Goal: Contribute content: Add original content to the website for others to see

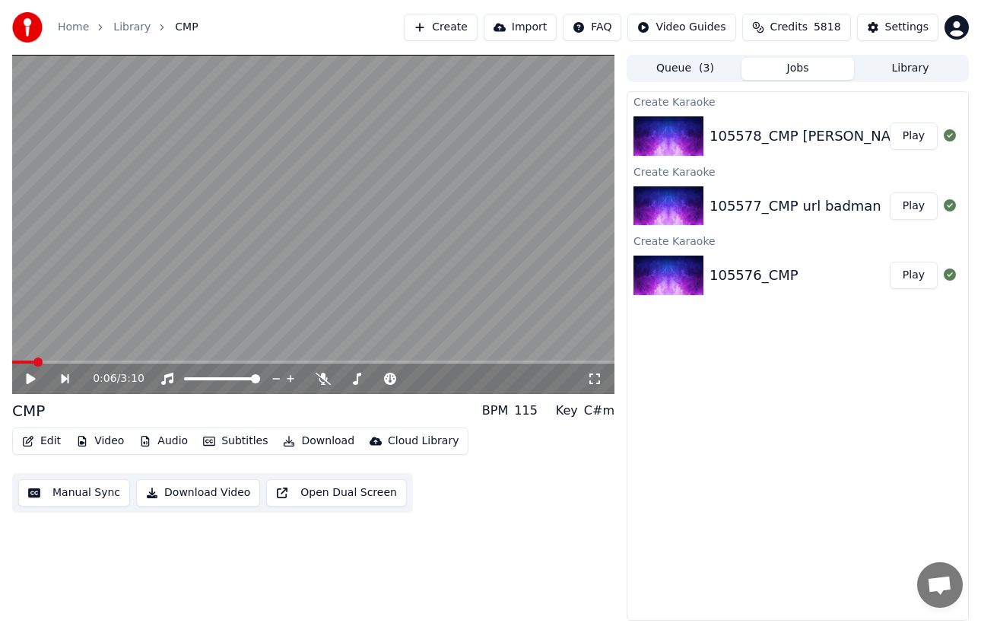
click at [836, 127] on div "105578_CMP [PERSON_NAME]" at bounding box center [813, 136] width 207 height 21
click at [921, 129] on button "Play" at bounding box center [914, 135] width 48 height 27
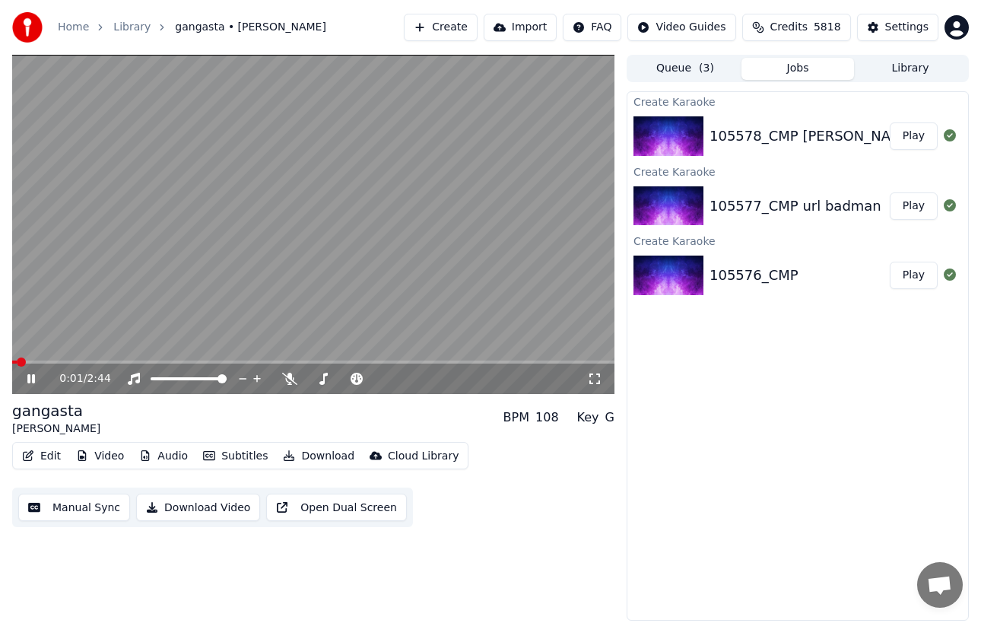
click at [30, 384] on icon at bounding box center [41, 379] width 35 height 12
click at [33, 449] on button "Edit" at bounding box center [41, 456] width 51 height 21
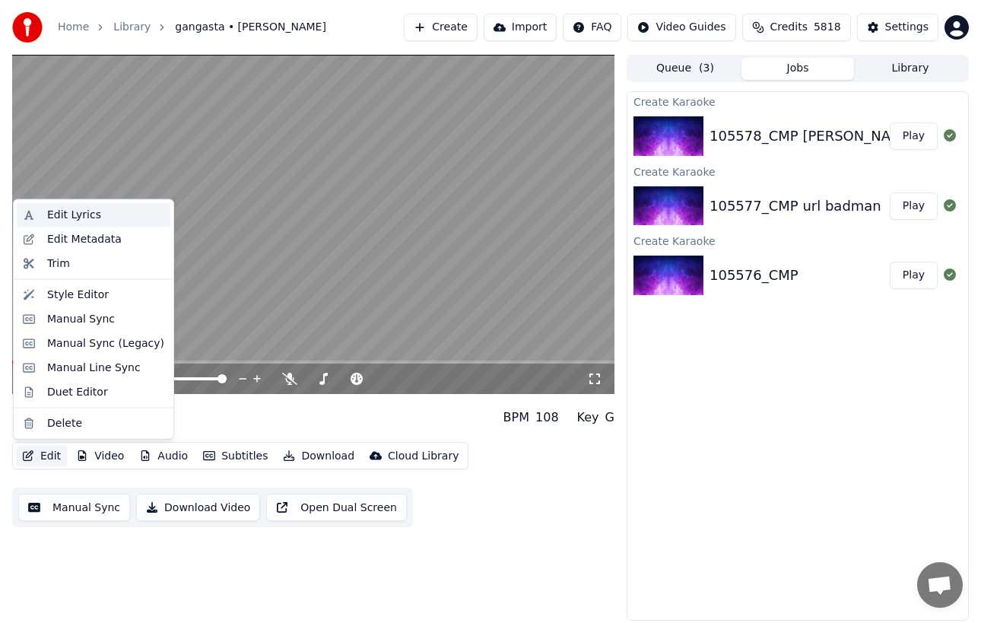
click at [85, 211] on div "Edit Lyrics" at bounding box center [74, 215] width 54 height 15
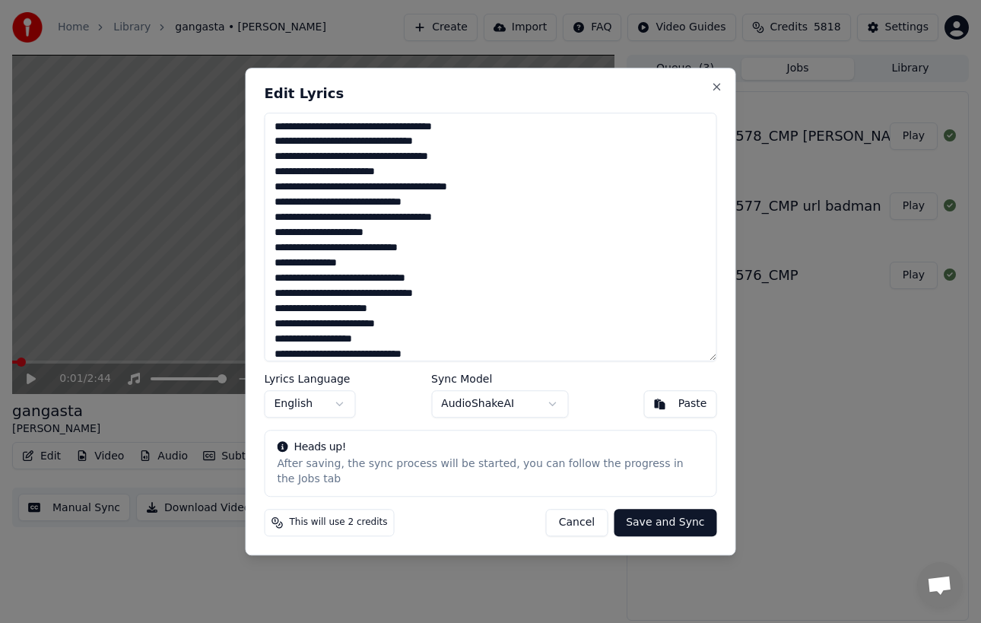
scroll to position [327, 0]
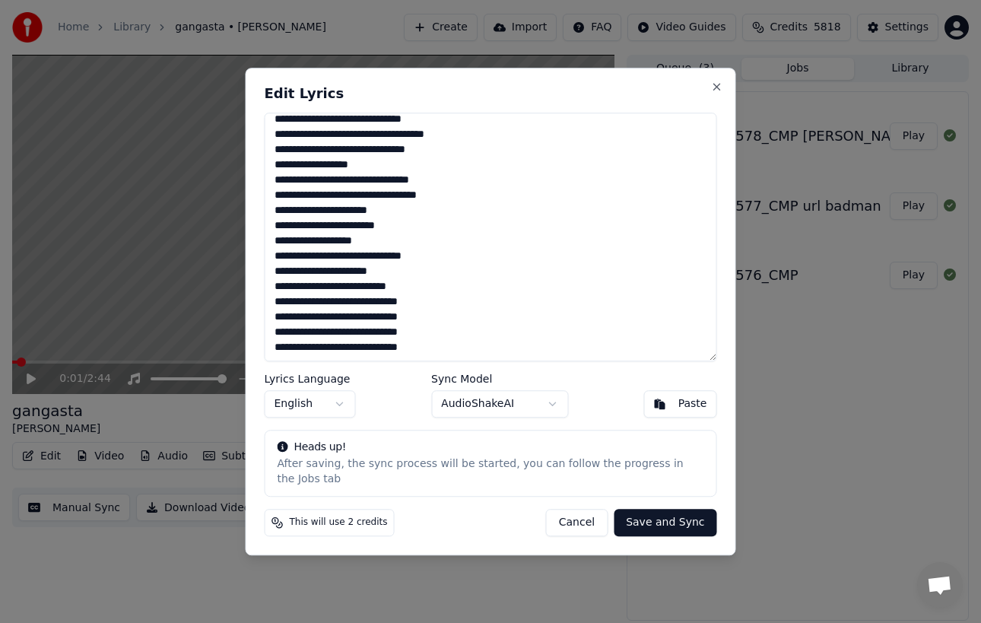
click at [459, 340] on textarea at bounding box center [491, 238] width 453 height 250
drag, startPoint x: 576, startPoint y: 366, endPoint x: 345, endPoint y: 192, distance: 288.9
click at [345, 192] on textarea at bounding box center [491, 238] width 453 height 250
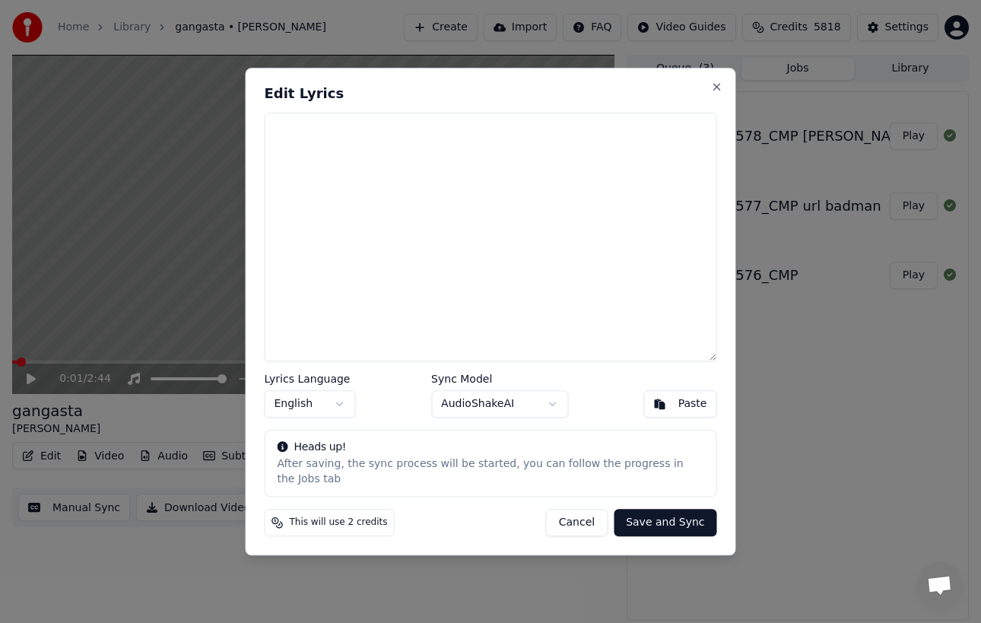
scroll to position [0, 0]
paste textarea "**********"
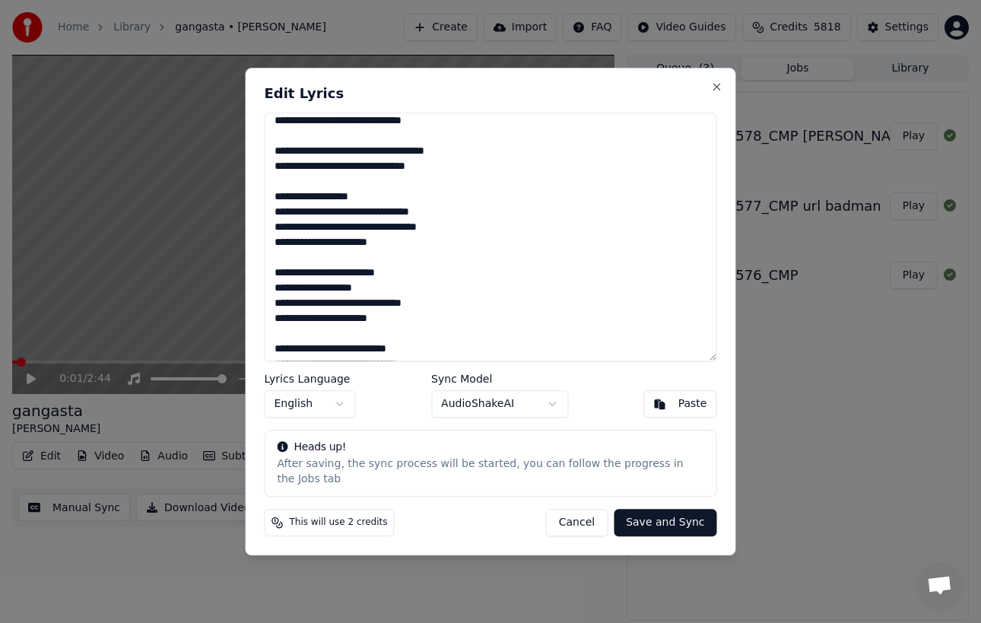
scroll to position [479, 0]
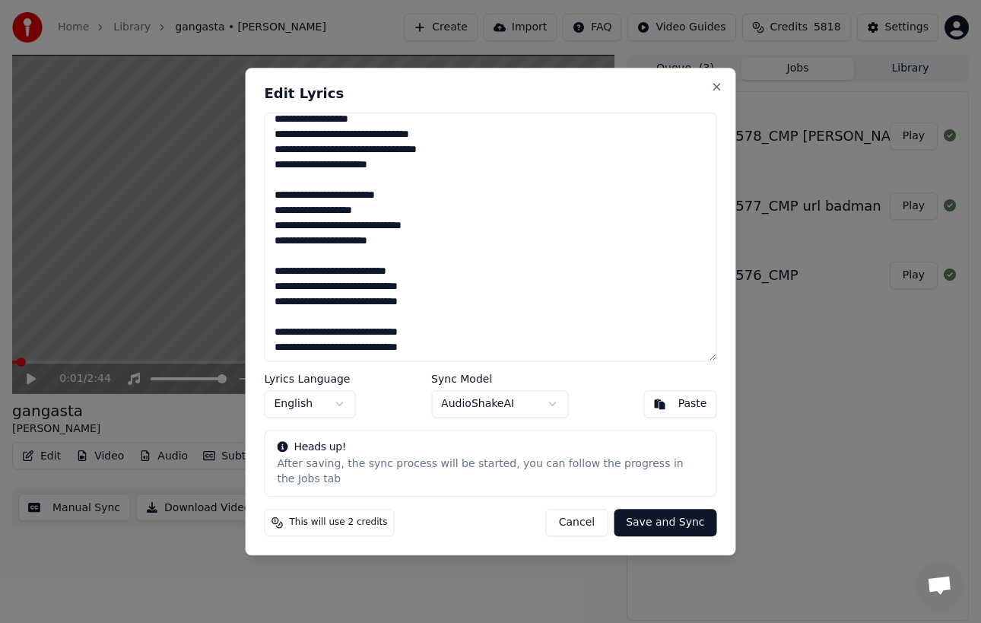
type textarea "**********"
click at [658, 522] on button "Save and Sync" at bounding box center [665, 522] width 103 height 27
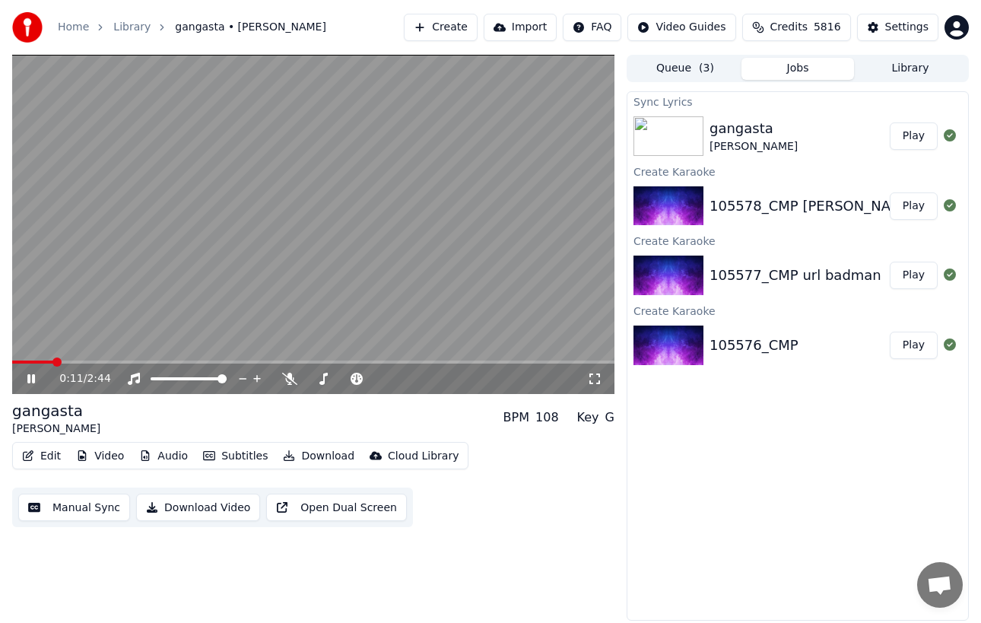
click at [24, 379] on icon at bounding box center [41, 379] width 35 height 12
